Goal: Browse casually: Explore the website without a specific task or goal

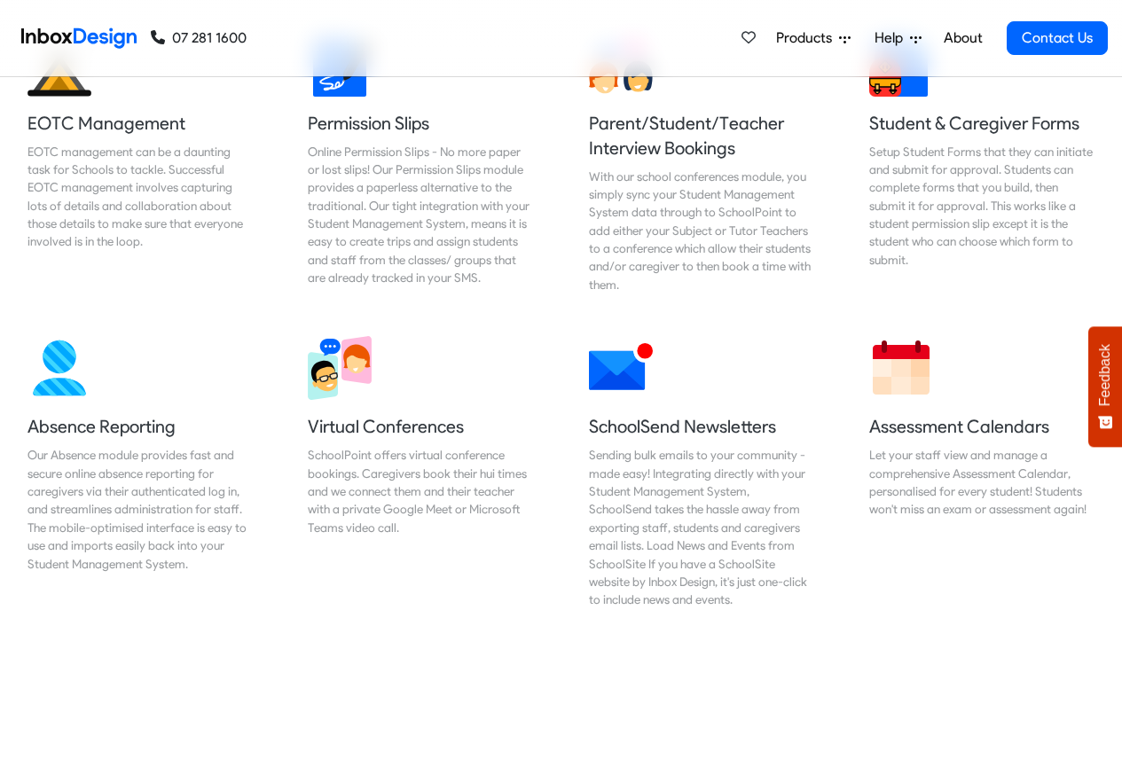
scroll to position [1277, 0]
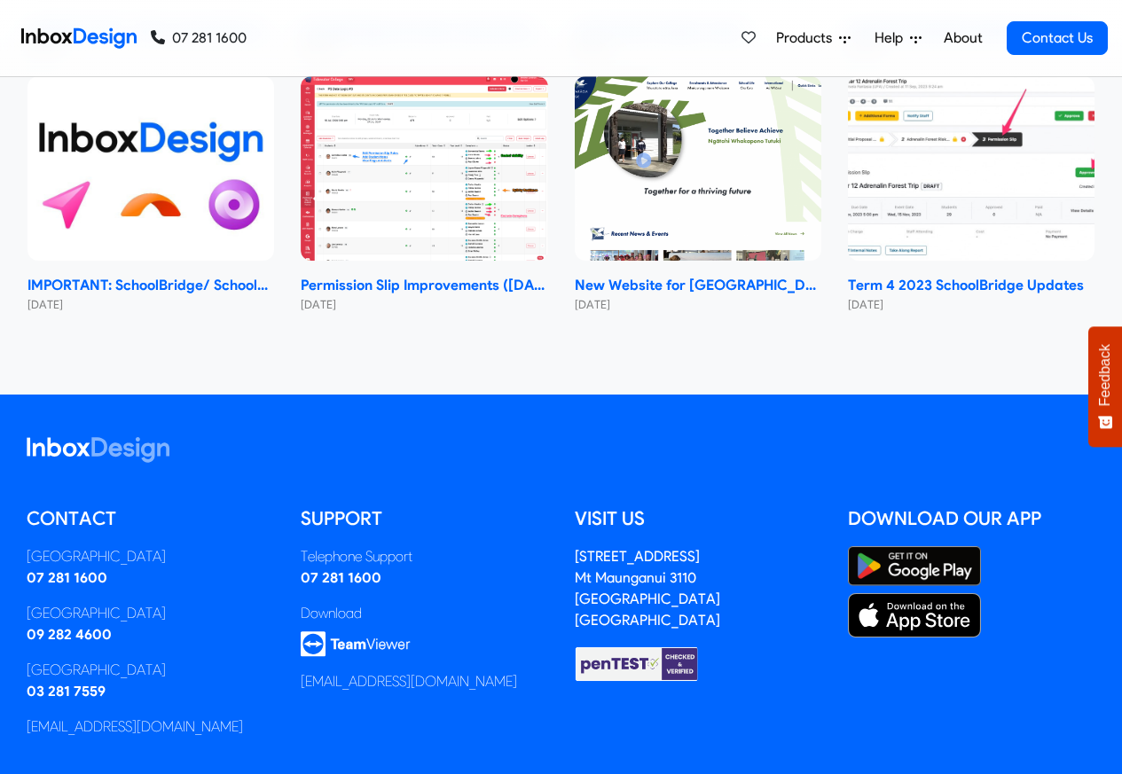
checkbox input "true"
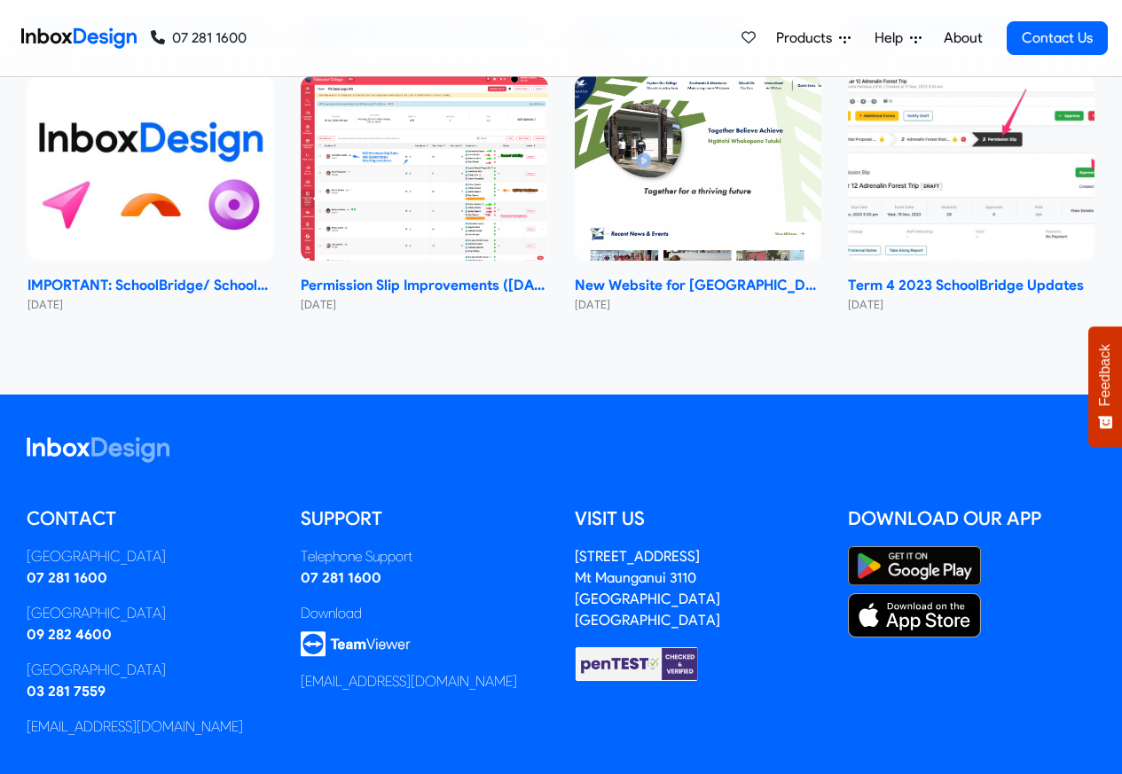
checkbox input "true"
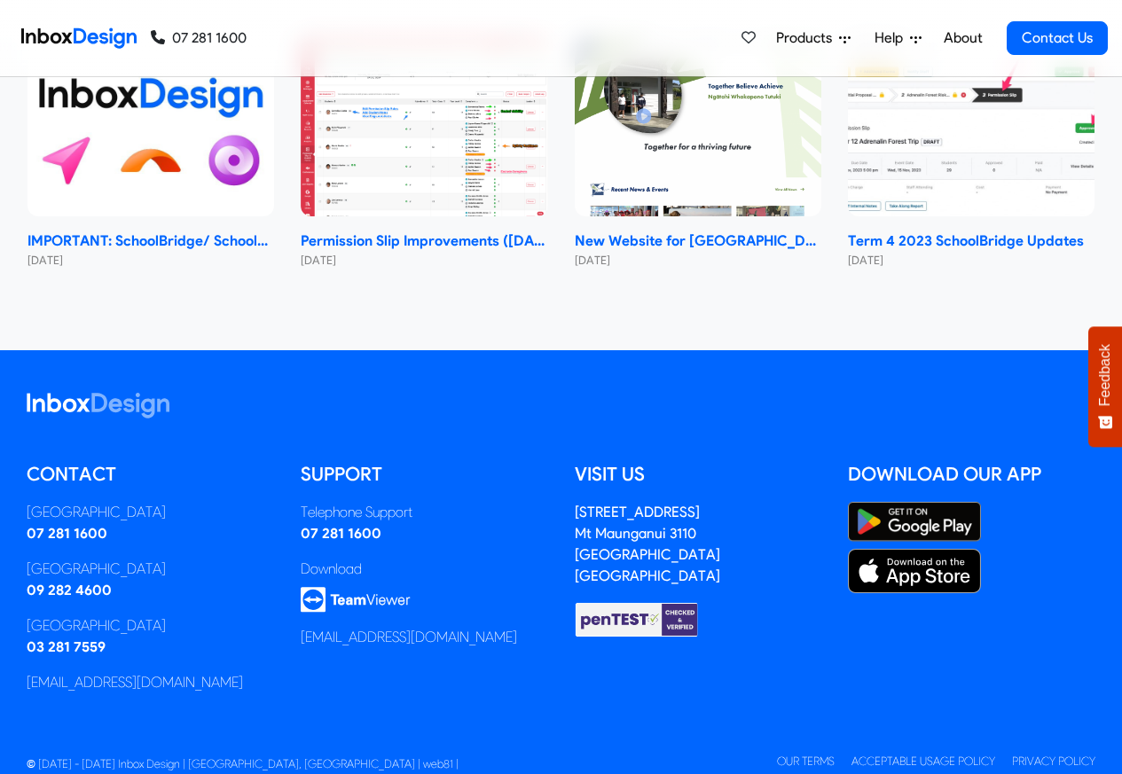
checkbox input "true"
